Goal: Information Seeking & Learning: Stay updated

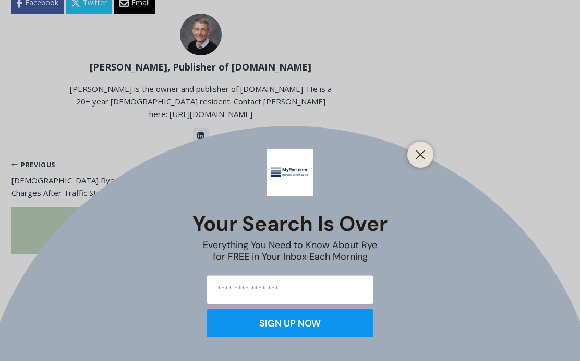
scroll to position [1786, 0]
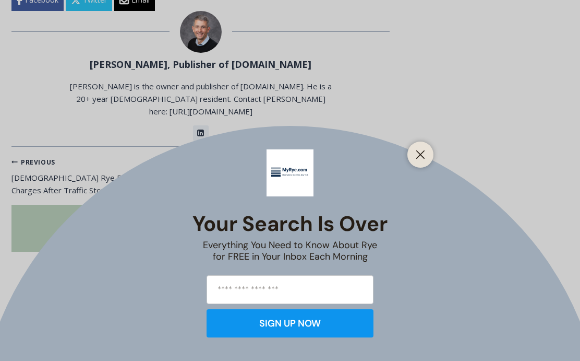
click at [120, 151] on div "Your Search is Over Everything You Need to Know About Rye for FREE in Your Inbo…" at bounding box center [290, 180] width 580 height 361
click at [103, 153] on div "Your Search is Over Everything You Need to Know About Rye for FREE in Your Inbo…" at bounding box center [290, 180] width 580 height 361
click at [422, 162] on button "Close" at bounding box center [420, 154] width 15 height 15
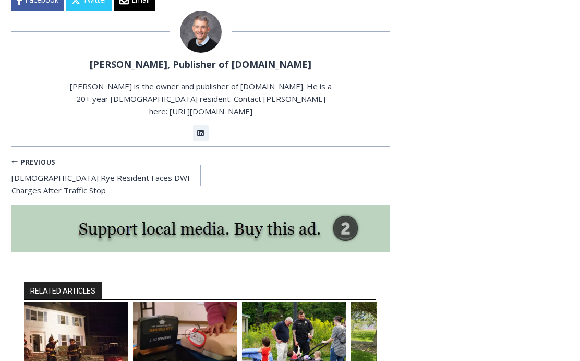
scroll to position [1787, 0]
click at [117, 155] on link "Previous Previous [DEMOGRAPHIC_DATA] Rye Resident Faces DWI Charges After Traff…" at bounding box center [105, 176] width 189 height 42
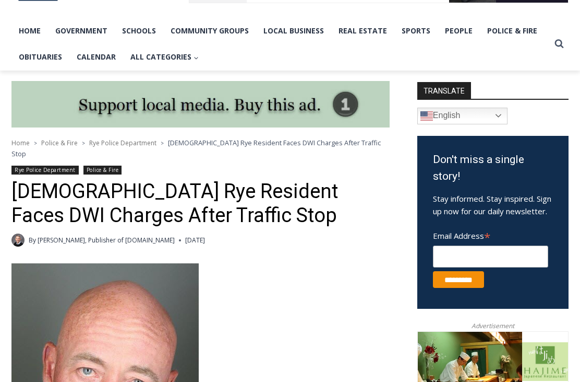
scroll to position [205, 0]
